Goal: Find specific page/section: Find specific page/section

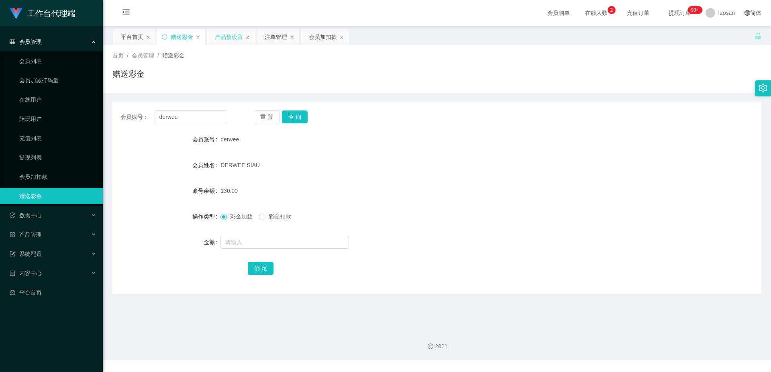
click at [234, 38] on div "产品预设置" at bounding box center [229, 36] width 28 height 15
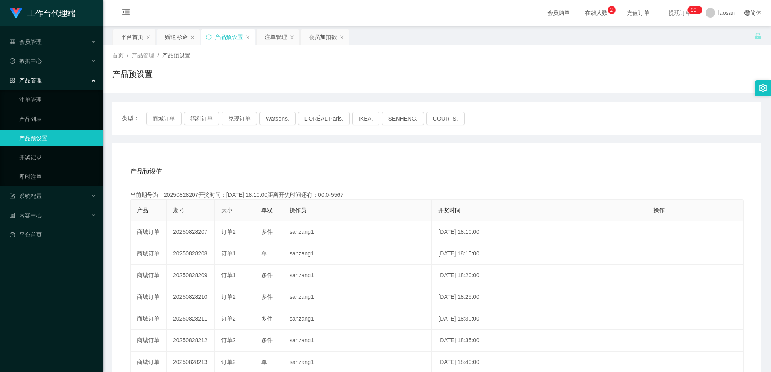
click at [290, 67] on div "首页 / 产品管理 / 产品预设置 / 产品预设置" at bounding box center [436, 68] width 649 height 35
click at [276, 38] on div "注单管理" at bounding box center [276, 36] width 22 height 15
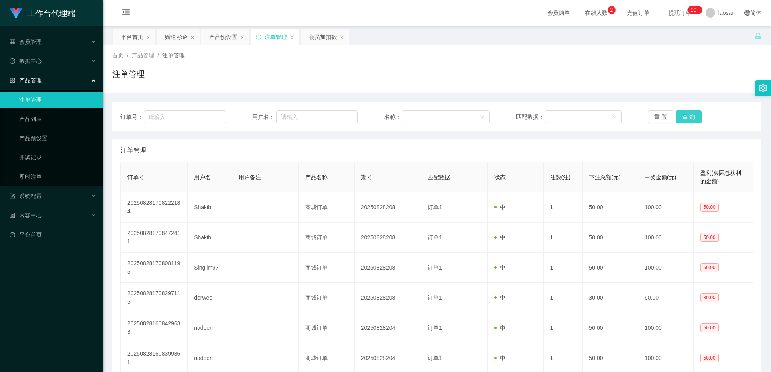
click at [683, 119] on button "查 询" at bounding box center [689, 116] width 26 height 13
click at [683, 119] on div "重 置 查 询" at bounding box center [701, 116] width 106 height 13
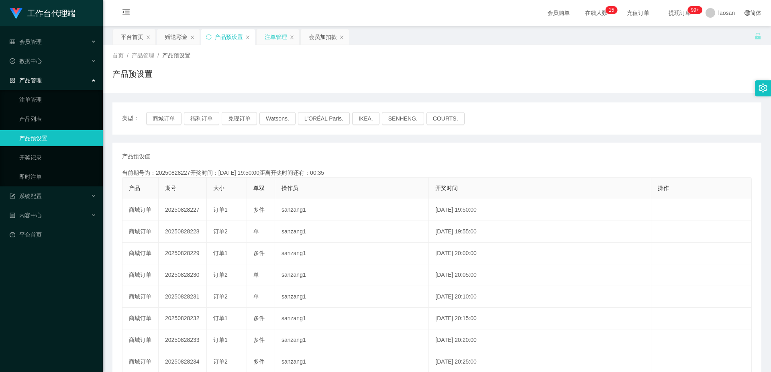
click at [270, 39] on div "注单管理" at bounding box center [276, 36] width 22 height 15
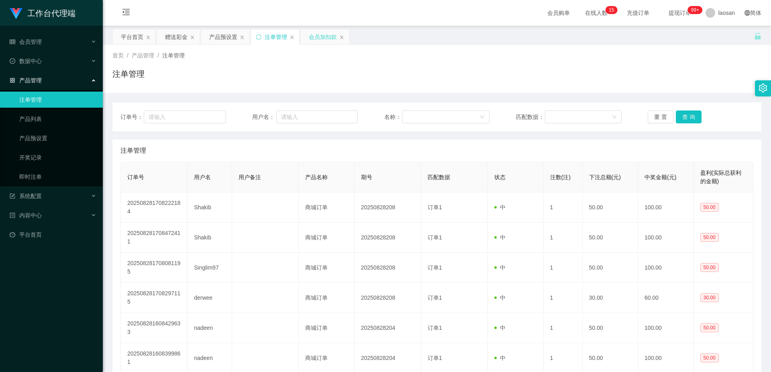
click at [332, 36] on div "会员加扣款" at bounding box center [323, 36] width 28 height 15
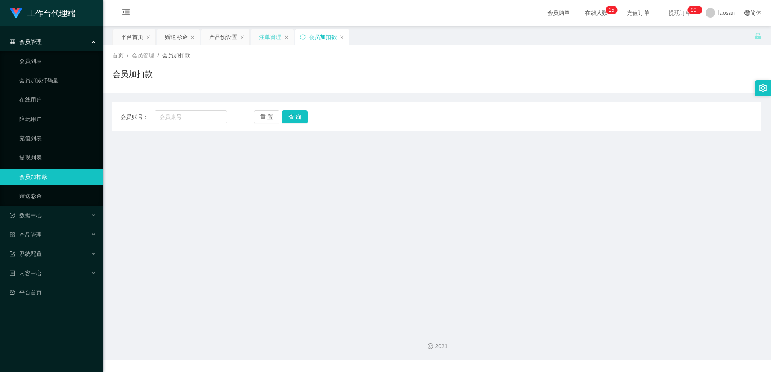
click at [268, 39] on div "注单管理" at bounding box center [270, 36] width 22 height 15
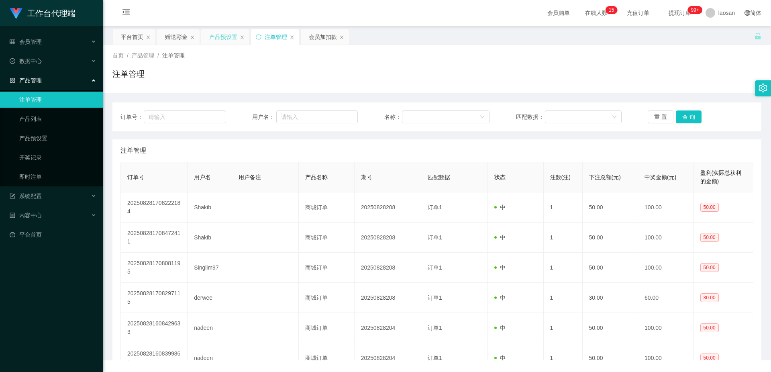
click at [225, 36] on div "产品预设置" at bounding box center [223, 36] width 28 height 15
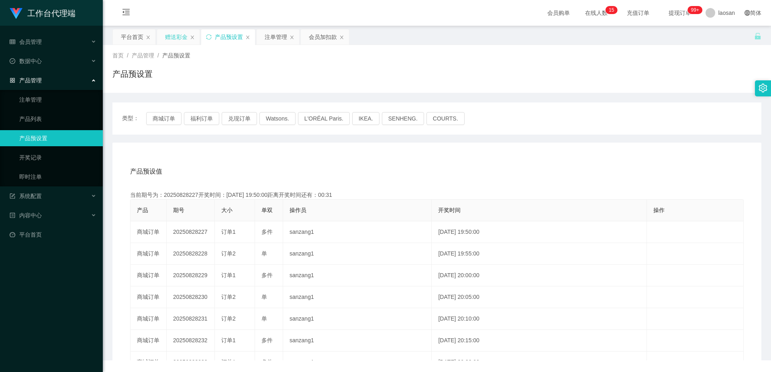
click at [178, 36] on div "赠送彩金" at bounding box center [176, 36] width 22 height 15
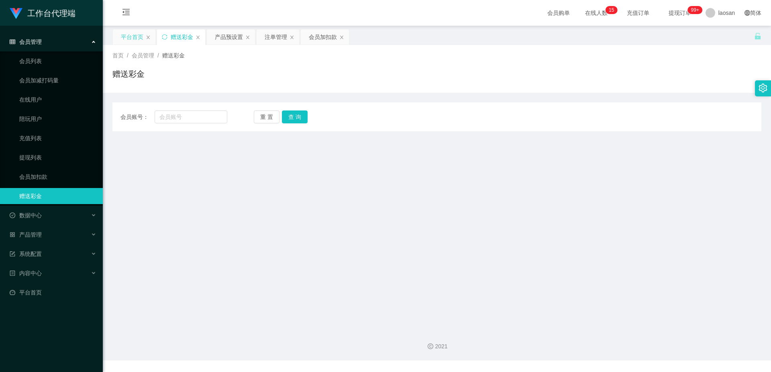
click at [138, 36] on div "平台首页" at bounding box center [132, 36] width 22 height 15
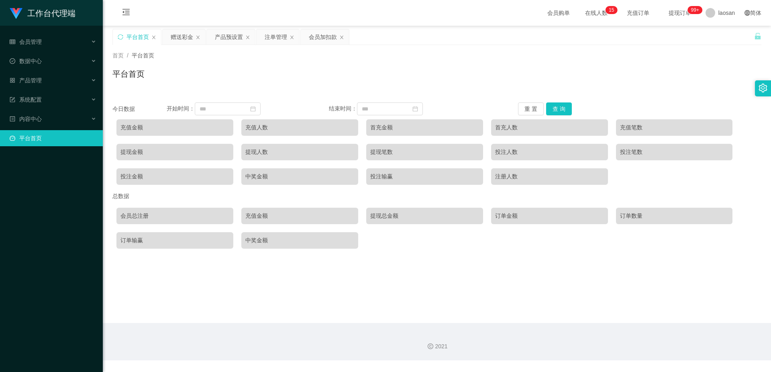
click at [339, 68] on div "平台首页" at bounding box center [436, 77] width 649 height 18
click at [274, 38] on div "注单管理" at bounding box center [276, 36] width 22 height 15
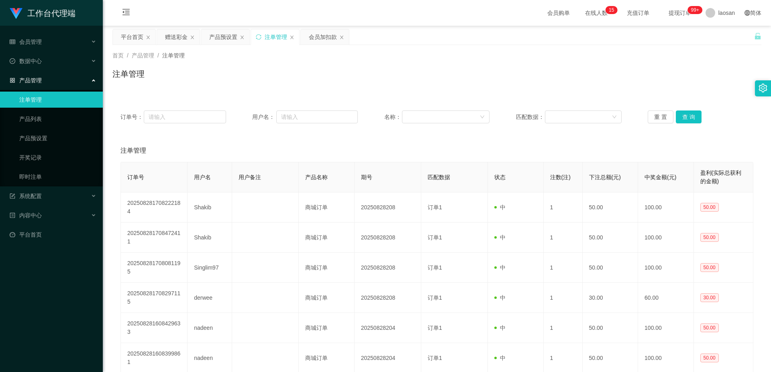
click at [405, 69] on div "注单管理" at bounding box center [436, 77] width 649 height 18
click at [323, 39] on div "会员加扣款" at bounding box center [323, 36] width 28 height 15
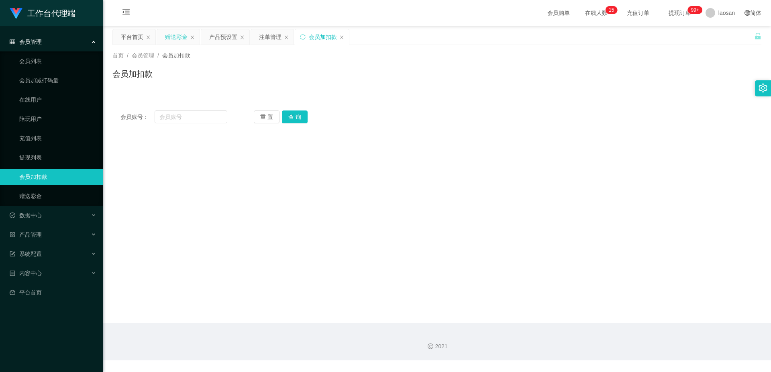
click at [174, 39] on div "赠送彩金" at bounding box center [176, 36] width 22 height 15
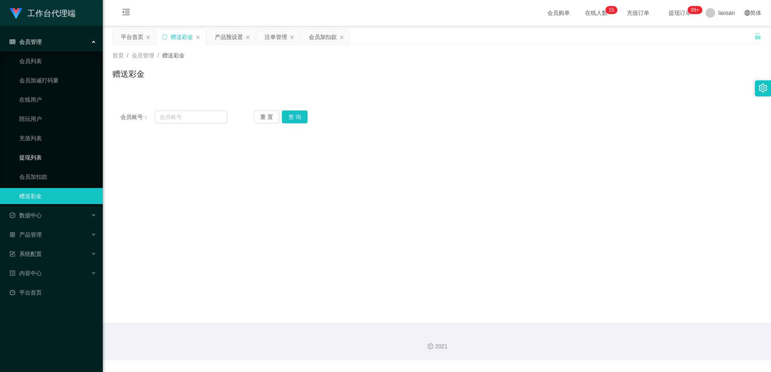
click at [52, 153] on link "提现列表" at bounding box center [57, 157] width 77 height 16
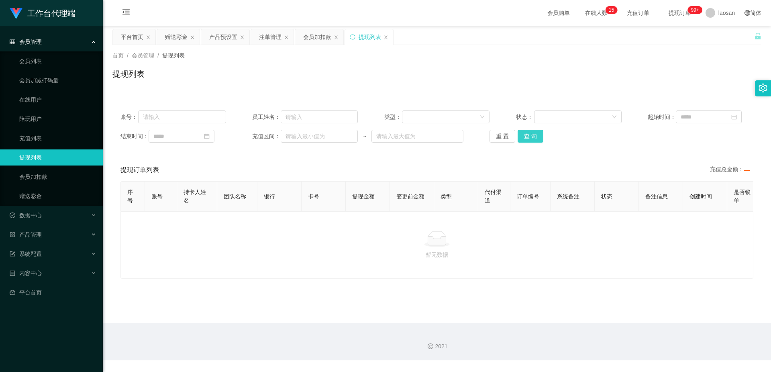
click at [531, 139] on button "查 询" at bounding box center [531, 136] width 26 height 13
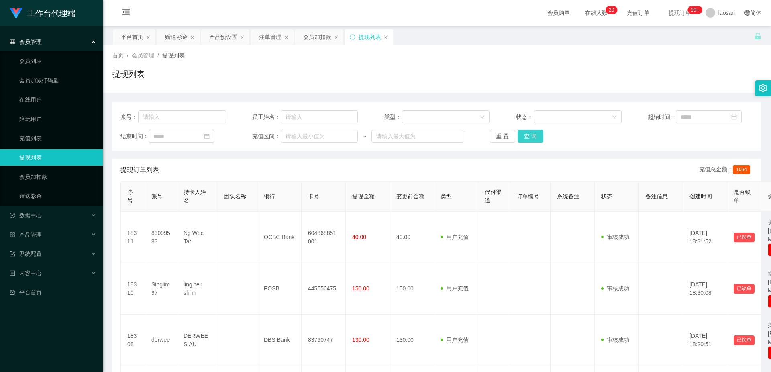
click at [535, 133] on button "查 询" at bounding box center [531, 136] width 26 height 13
click at [410, 78] on div "提现列表" at bounding box center [436, 77] width 649 height 18
click at [45, 63] on link "会员列表" at bounding box center [57, 61] width 77 height 16
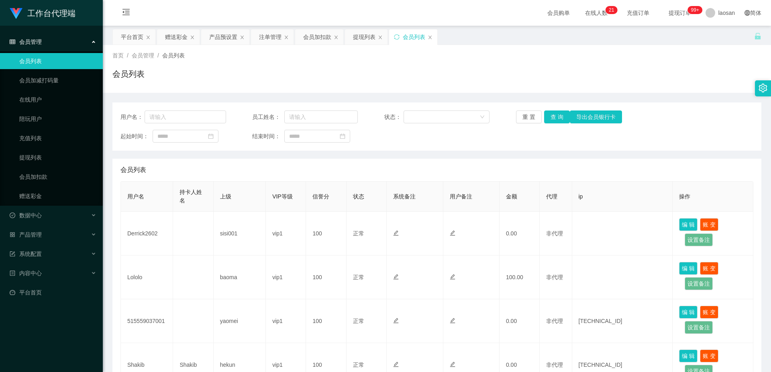
click at [85, 44] on div "会员管理" at bounding box center [51, 42] width 103 height 16
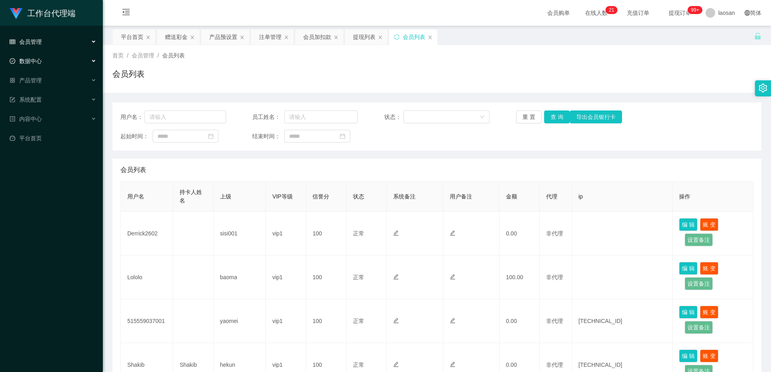
click at [78, 57] on div "数据中心" at bounding box center [51, 61] width 103 height 16
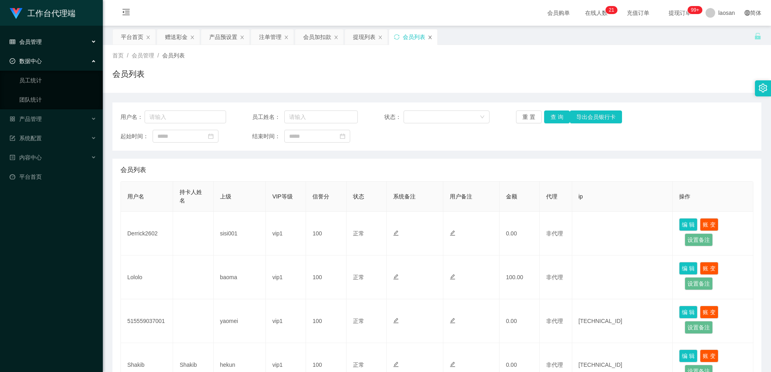
click at [428, 36] on icon "图标: close" at bounding box center [430, 37] width 5 height 5
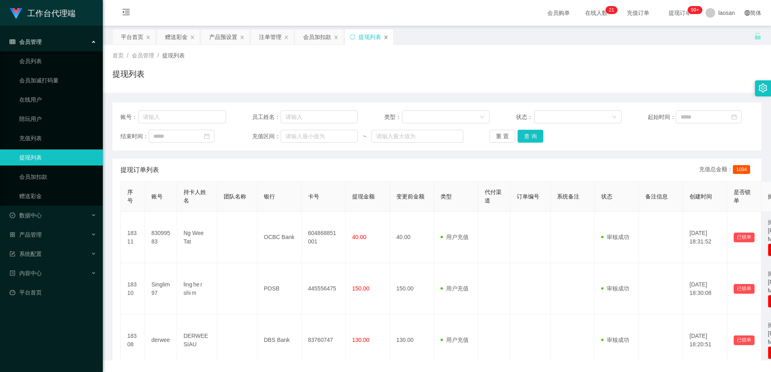
click at [386, 39] on icon "图标: close" at bounding box center [386, 37] width 5 height 5
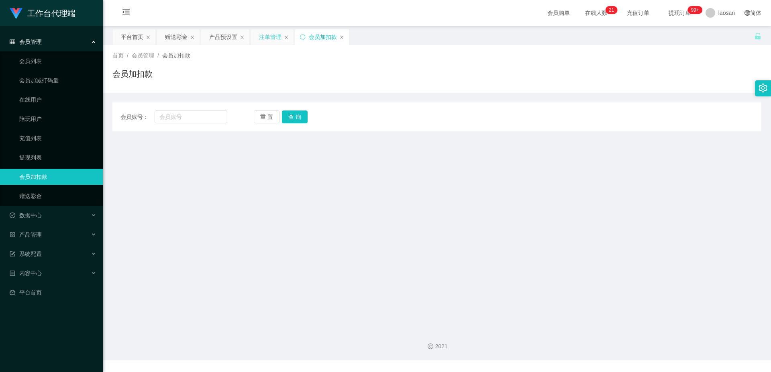
click at [267, 39] on div "注单管理" at bounding box center [270, 36] width 22 height 15
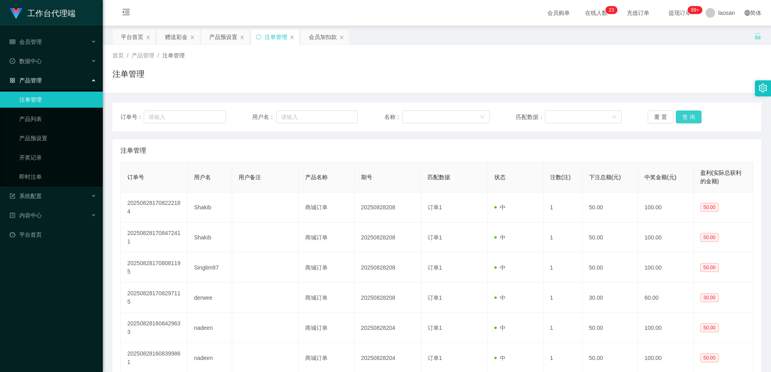
click at [682, 114] on button "查 询" at bounding box center [689, 116] width 26 height 13
click at [229, 37] on div "产品预设置" at bounding box center [223, 36] width 28 height 15
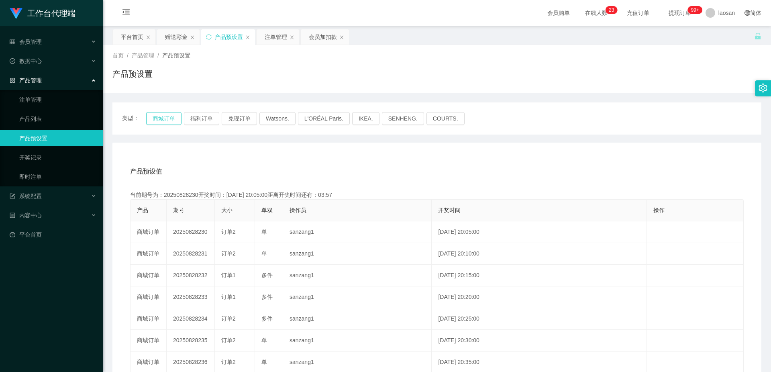
click at [167, 116] on button "商城订单" at bounding box center [163, 118] width 35 height 13
